Goal: Find contact information: Find contact information

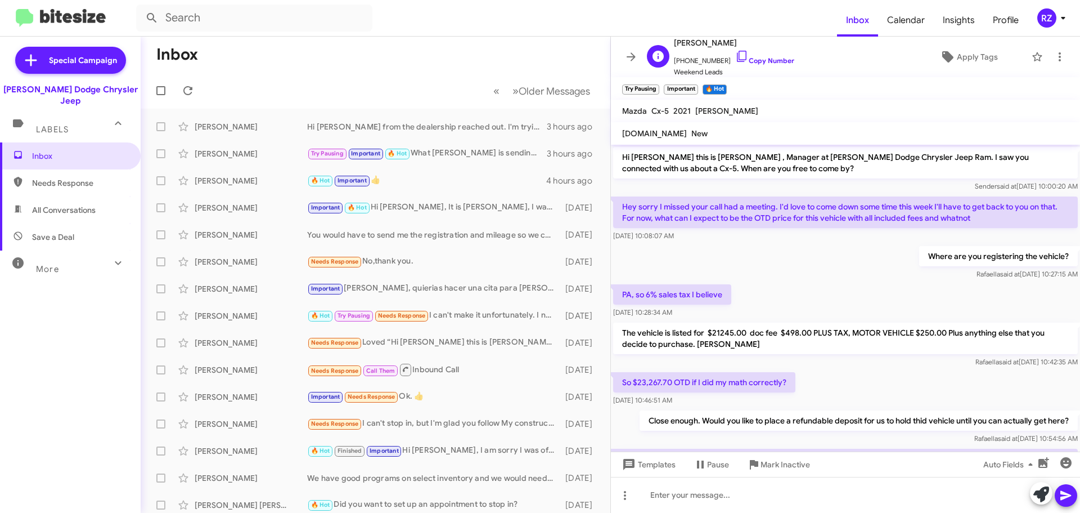
scroll to position [107, 0]
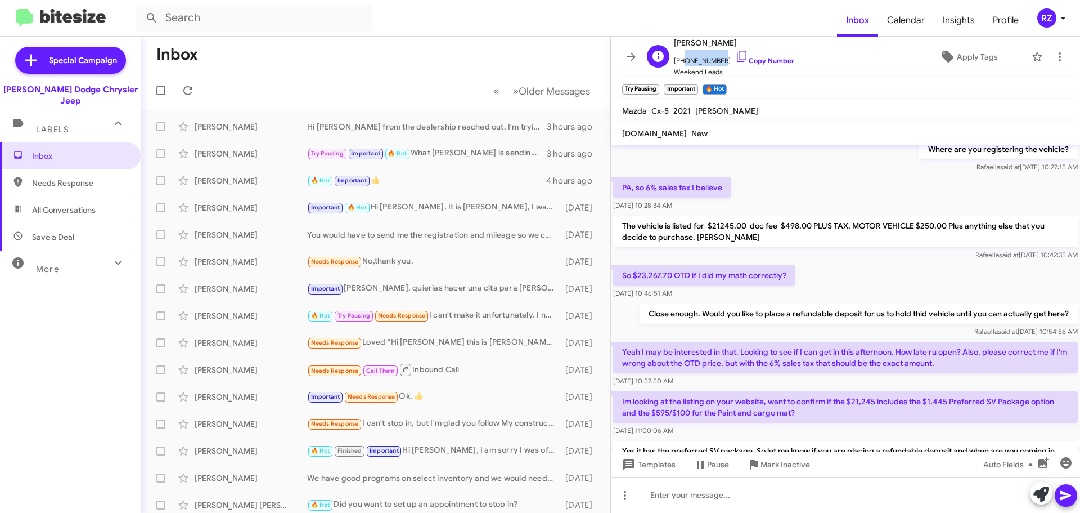
drag, startPoint x: 716, startPoint y: 59, endPoint x: 680, endPoint y: 64, distance: 36.4
click at [680, 64] on span "[PHONE_NUMBER] Copy Number" at bounding box center [734, 58] width 120 height 17
copy span "2674544688"
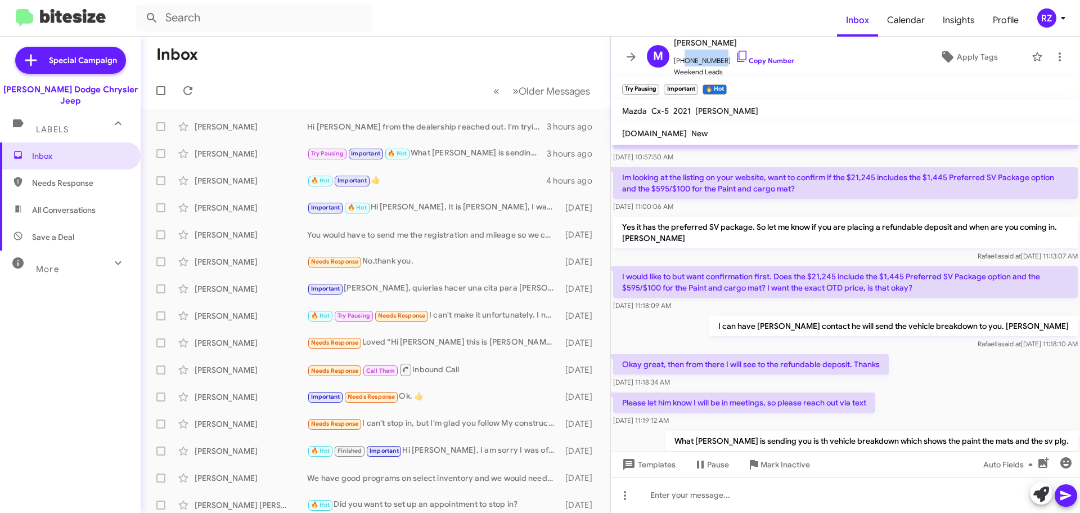
scroll to position [332, 0]
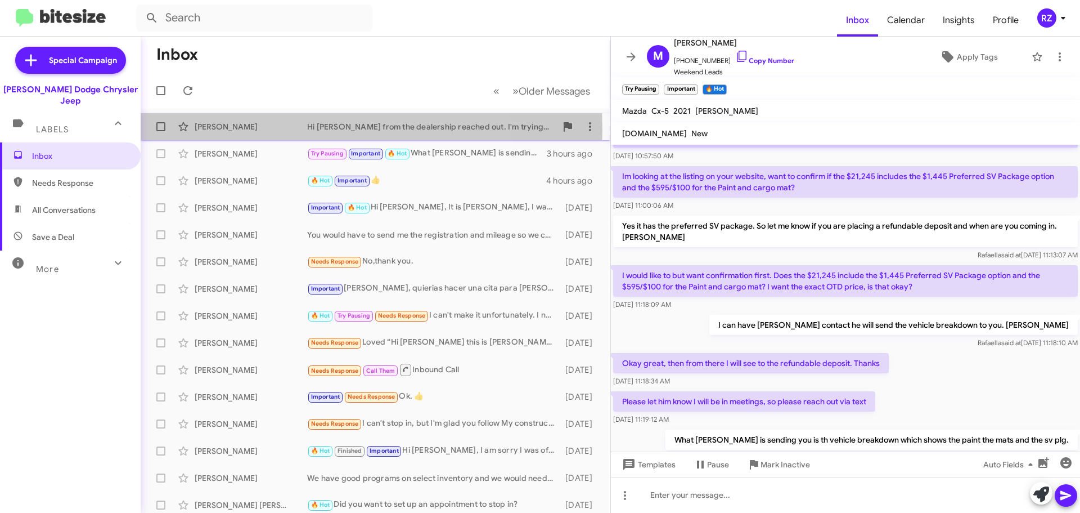
click at [271, 130] on div "[PERSON_NAME]" at bounding box center [251, 126] width 113 height 11
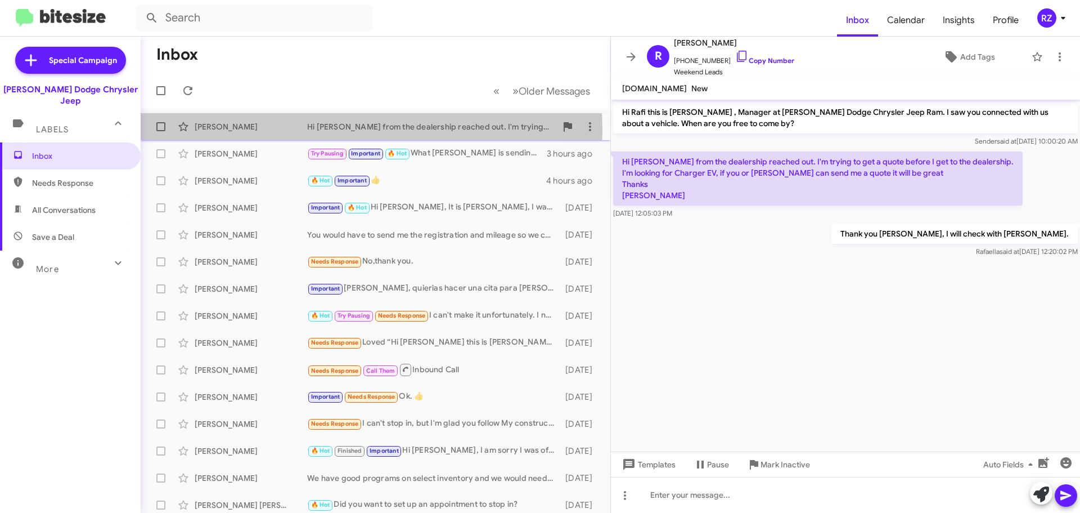
click at [296, 131] on div "[PERSON_NAME]" at bounding box center [251, 126] width 113 height 11
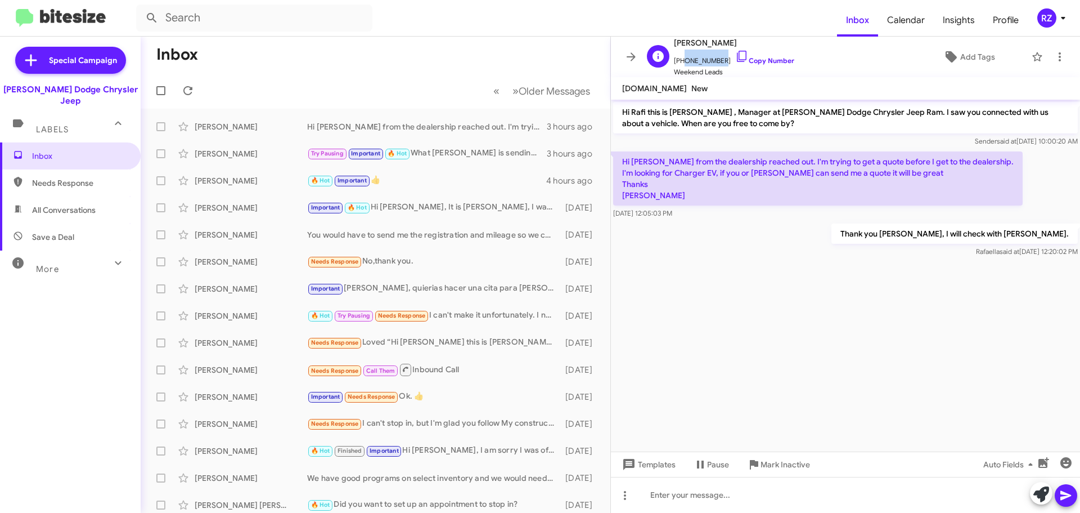
drag, startPoint x: 717, startPoint y: 60, endPoint x: 681, endPoint y: 62, distance: 36.1
click at [681, 62] on span "[PHONE_NUMBER] Copy Number" at bounding box center [734, 58] width 120 height 17
copy span "6463003135"
click at [288, 153] on div "[PERSON_NAME]" at bounding box center [251, 153] width 113 height 11
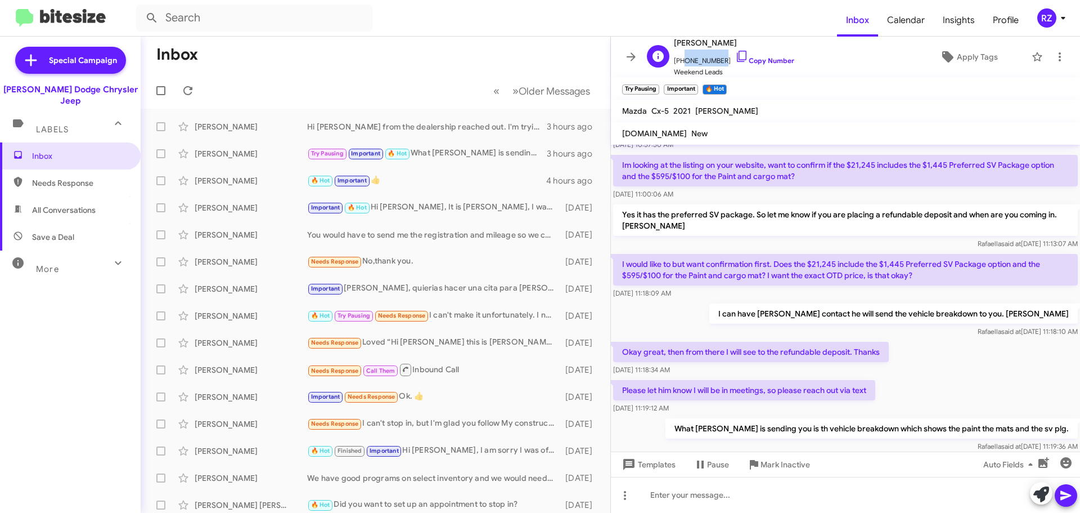
drag, startPoint x: 717, startPoint y: 60, endPoint x: 681, endPoint y: 64, distance: 36.2
click at [681, 64] on span "[PHONE_NUMBER] Copy Number" at bounding box center [734, 58] width 120 height 17
copy span "2674544688"
